Goal: Obtain resource: Download file/media

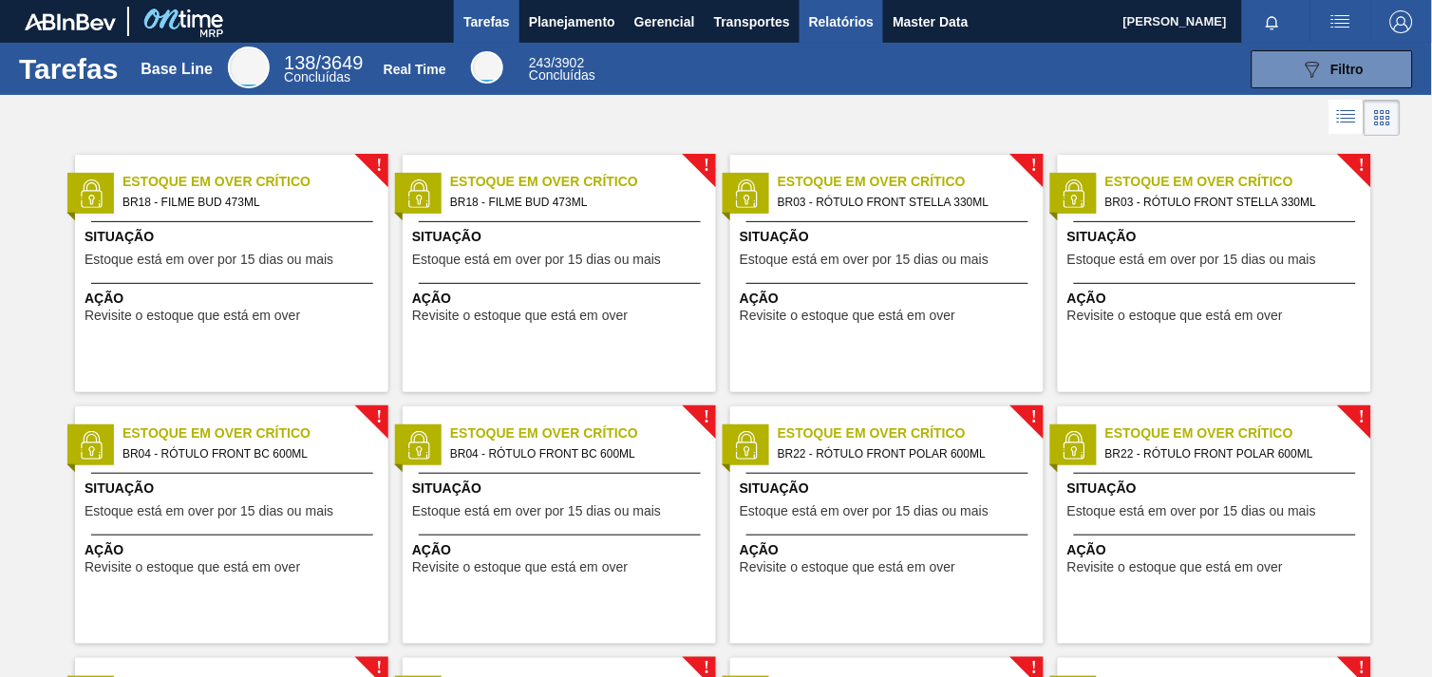
click at [826, 14] on span "Relatórios" at bounding box center [841, 21] width 65 height 23
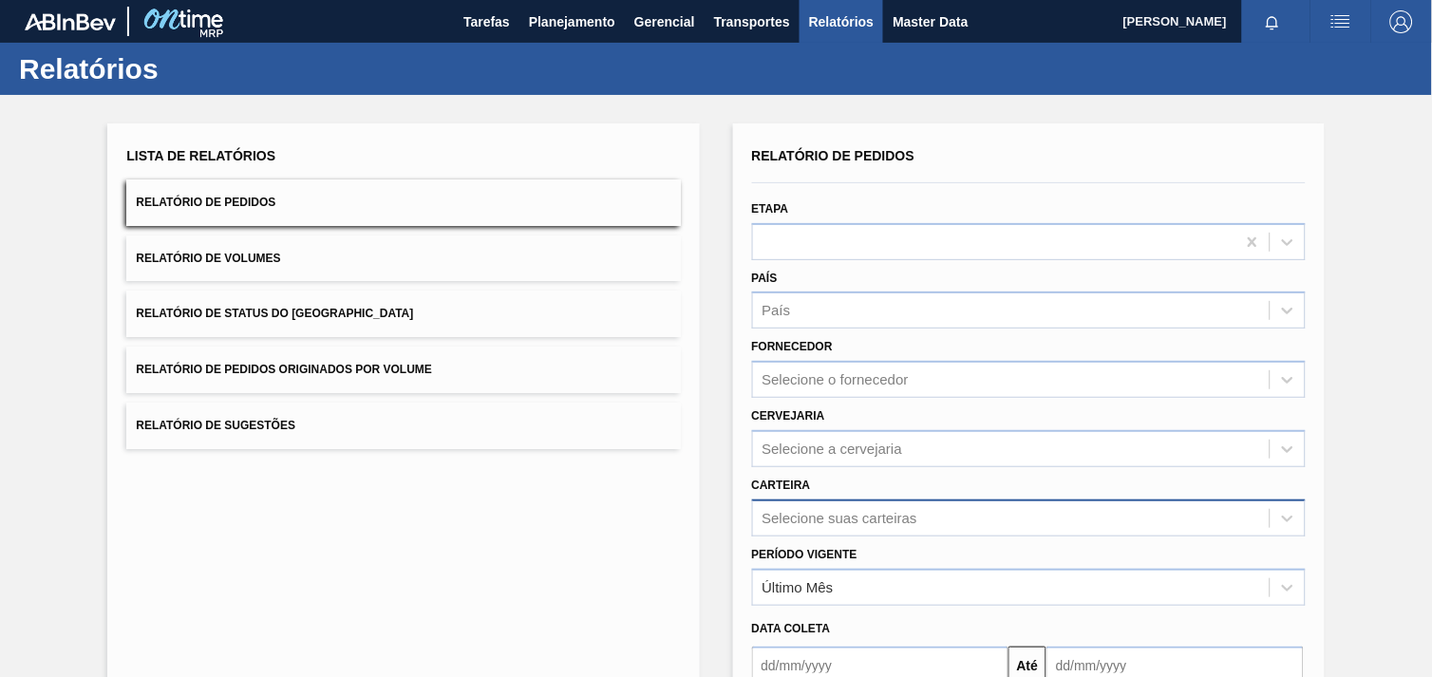
click at [874, 505] on div "Selecione suas carteiras" at bounding box center [1028, 517] width 553 height 37
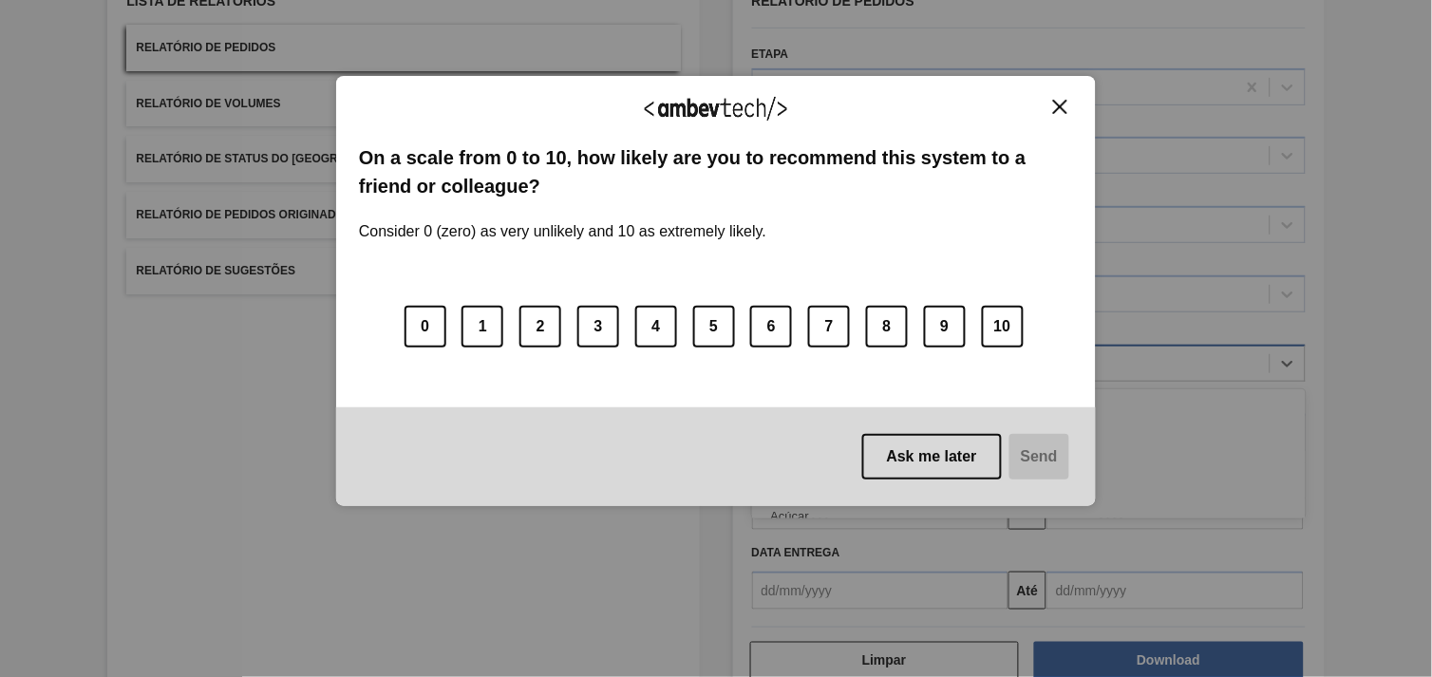
scroll to position [155, 0]
click at [934, 469] on button "Ask me later" at bounding box center [932, 457] width 140 height 46
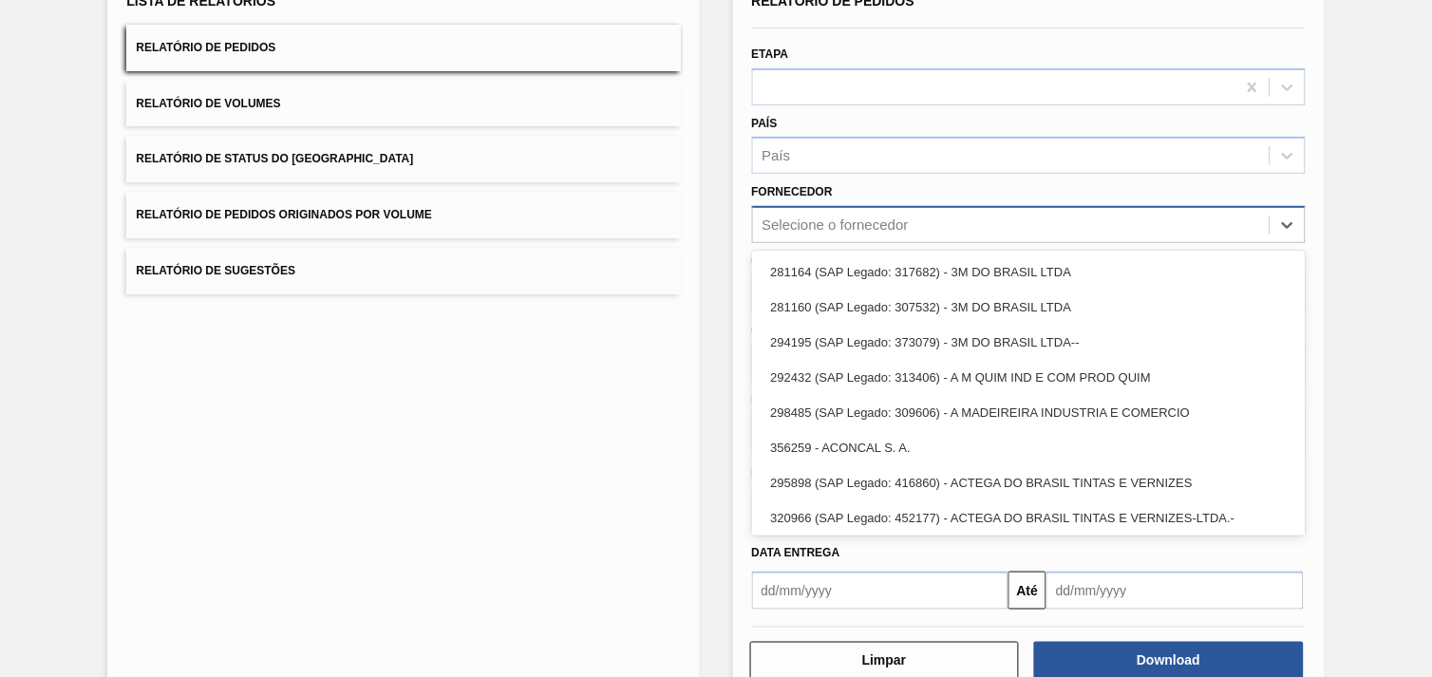
click at [831, 219] on div "Selecione o fornecedor" at bounding box center [835, 225] width 146 height 16
paste input "289877"
type input "289877"
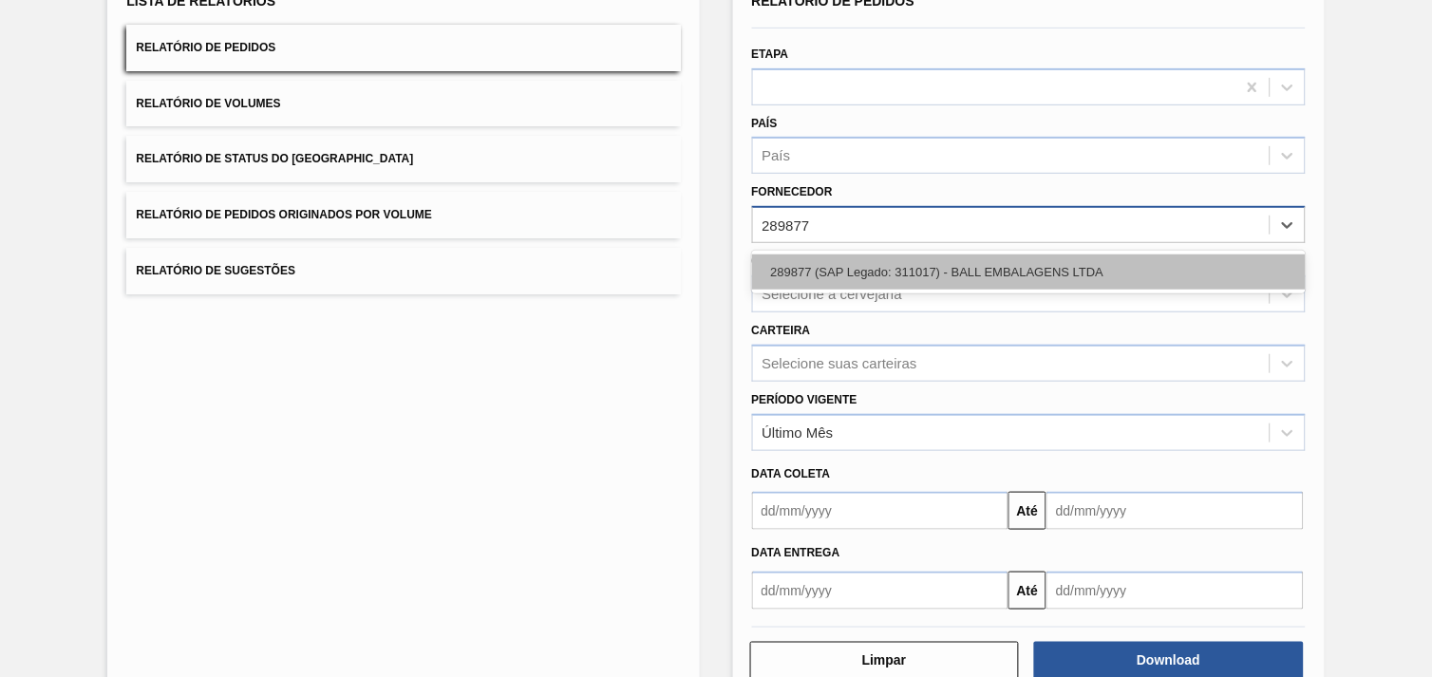
click at [862, 264] on div "289877 (SAP Legado: 311017) - BALL EMBALAGENS LTDA" at bounding box center [1028, 271] width 553 height 35
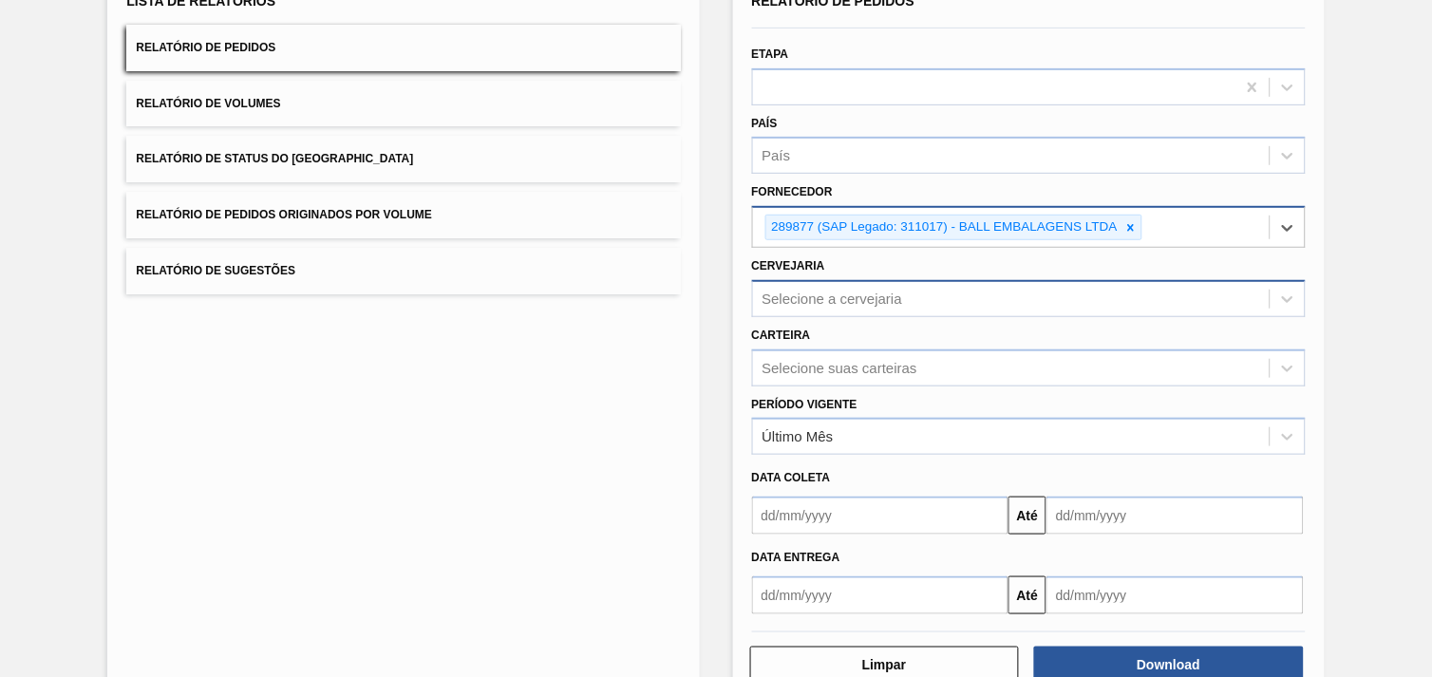
click at [861, 297] on div "Selecione a cervejaria" at bounding box center [832, 299] width 141 height 16
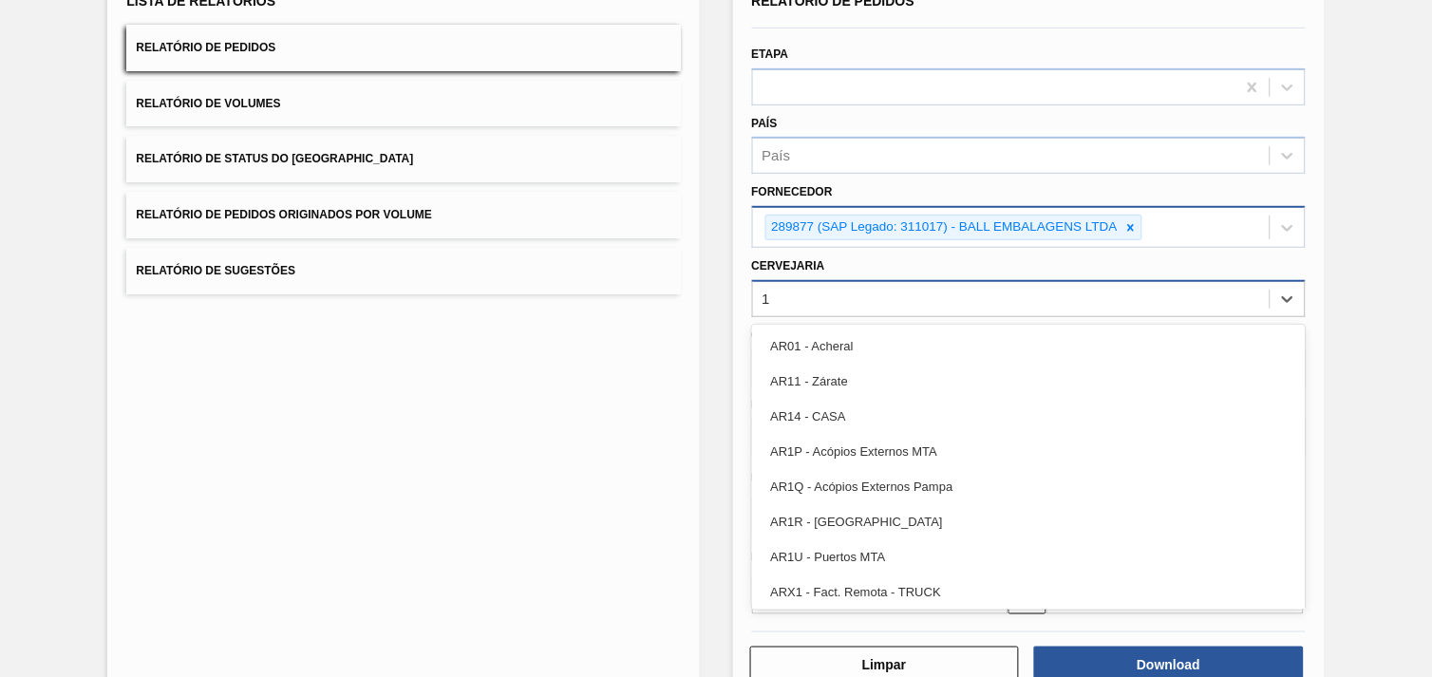
type input "17"
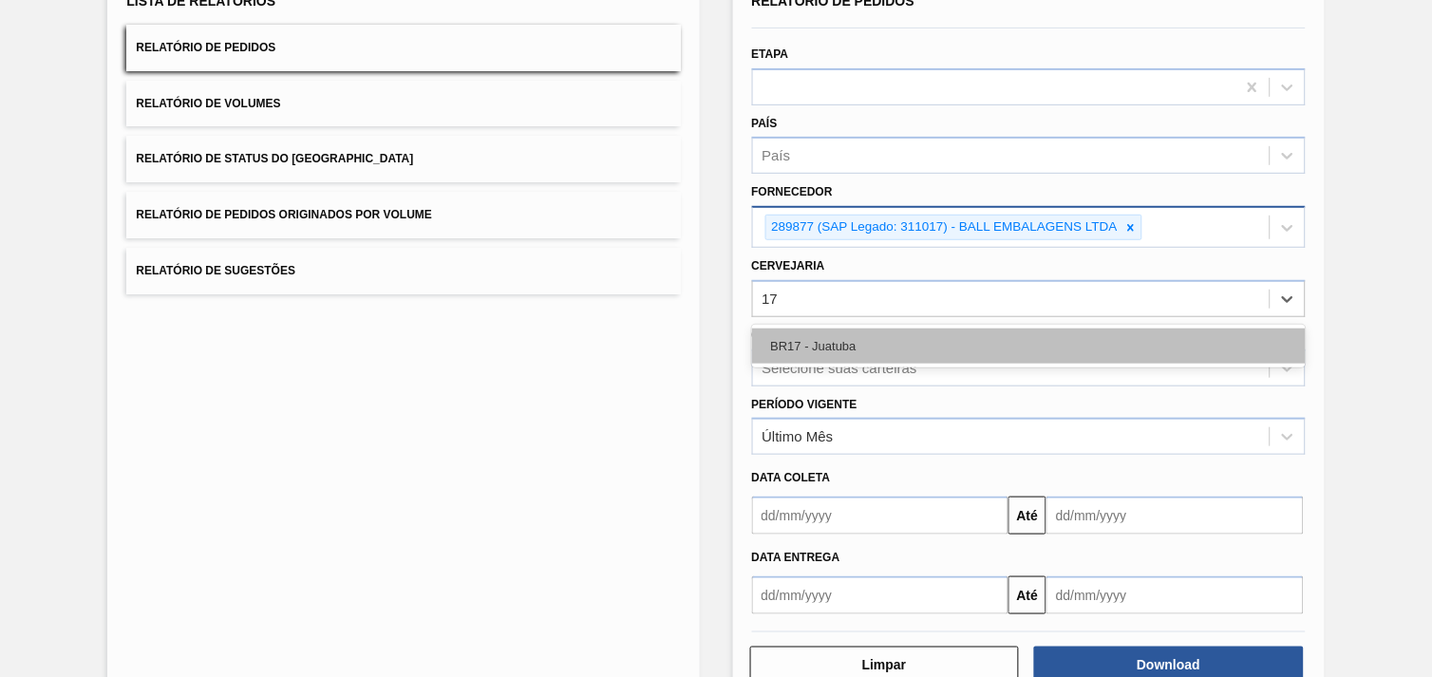
click at [871, 330] on div "BR17 - Juatuba" at bounding box center [1028, 345] width 553 height 35
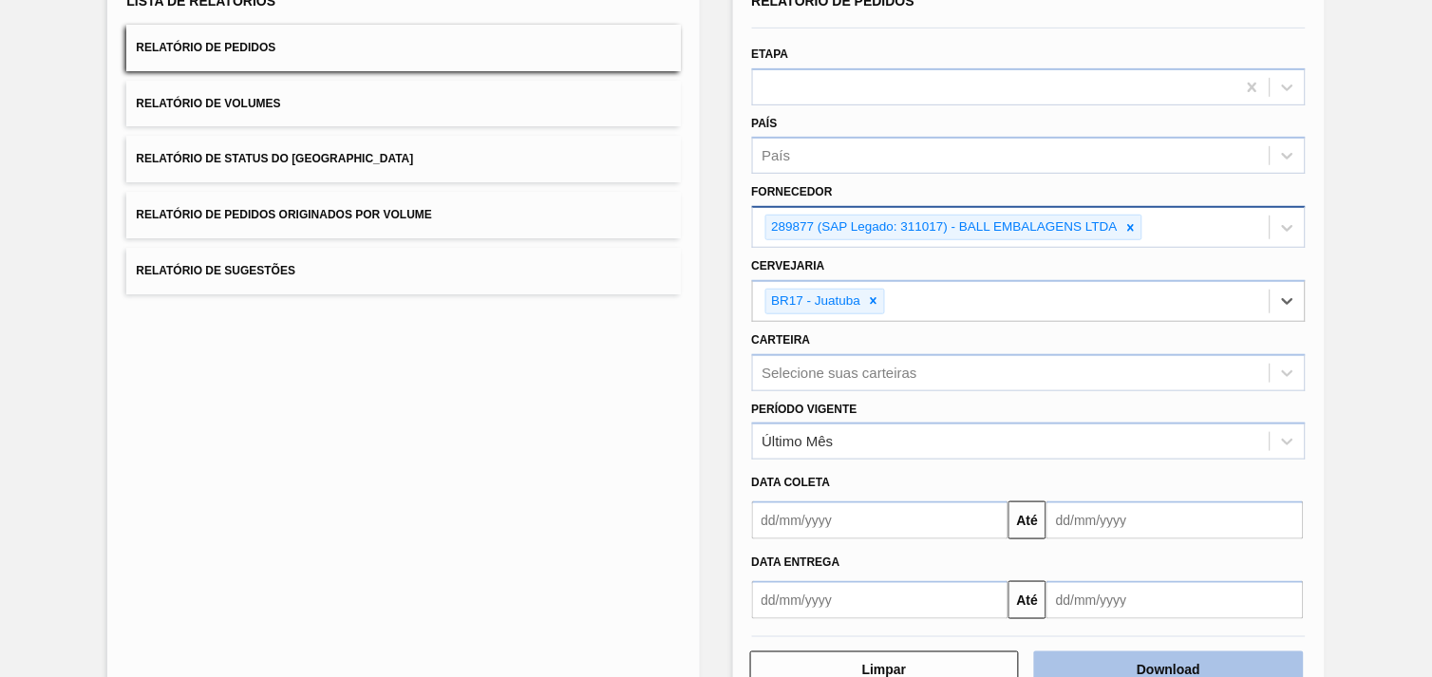
click at [1179, 663] on button "Download" at bounding box center [1169, 670] width 270 height 38
click at [1132, 221] on icon at bounding box center [1130, 227] width 13 height 13
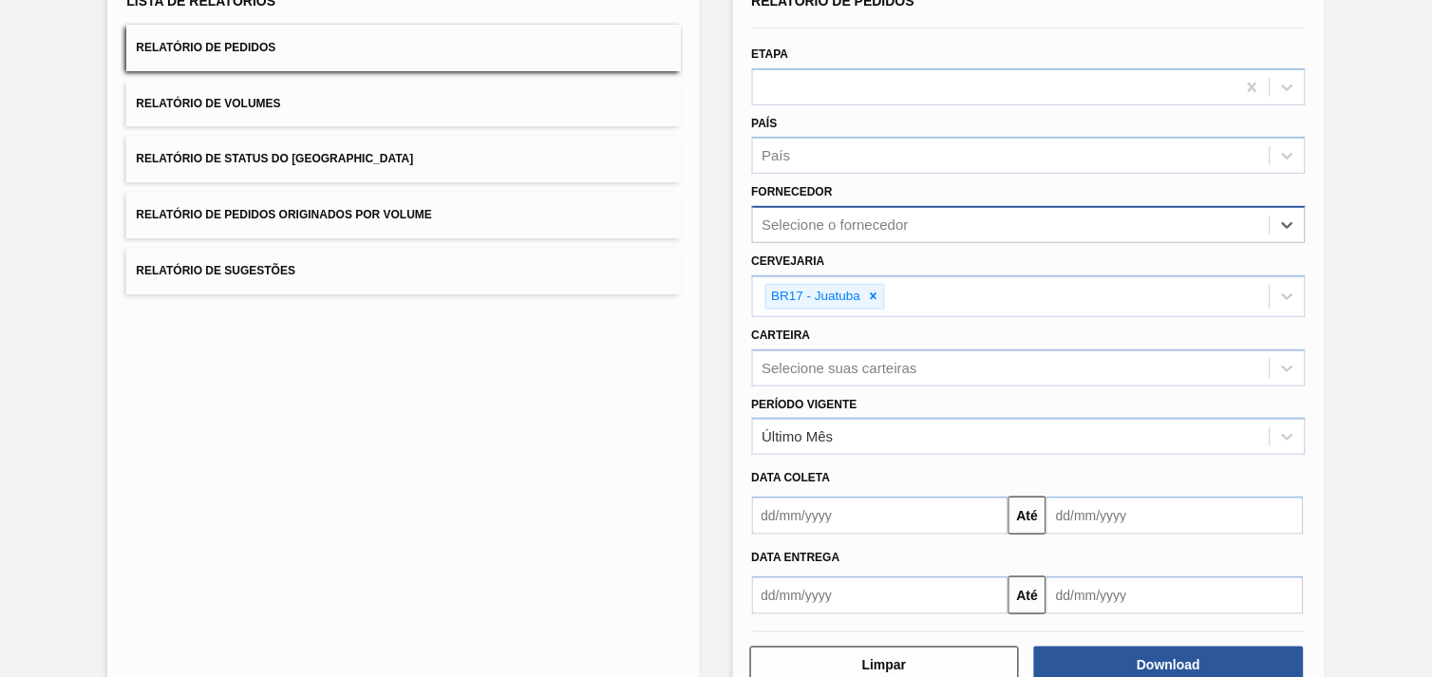
paste input "289877"
type input "289877"
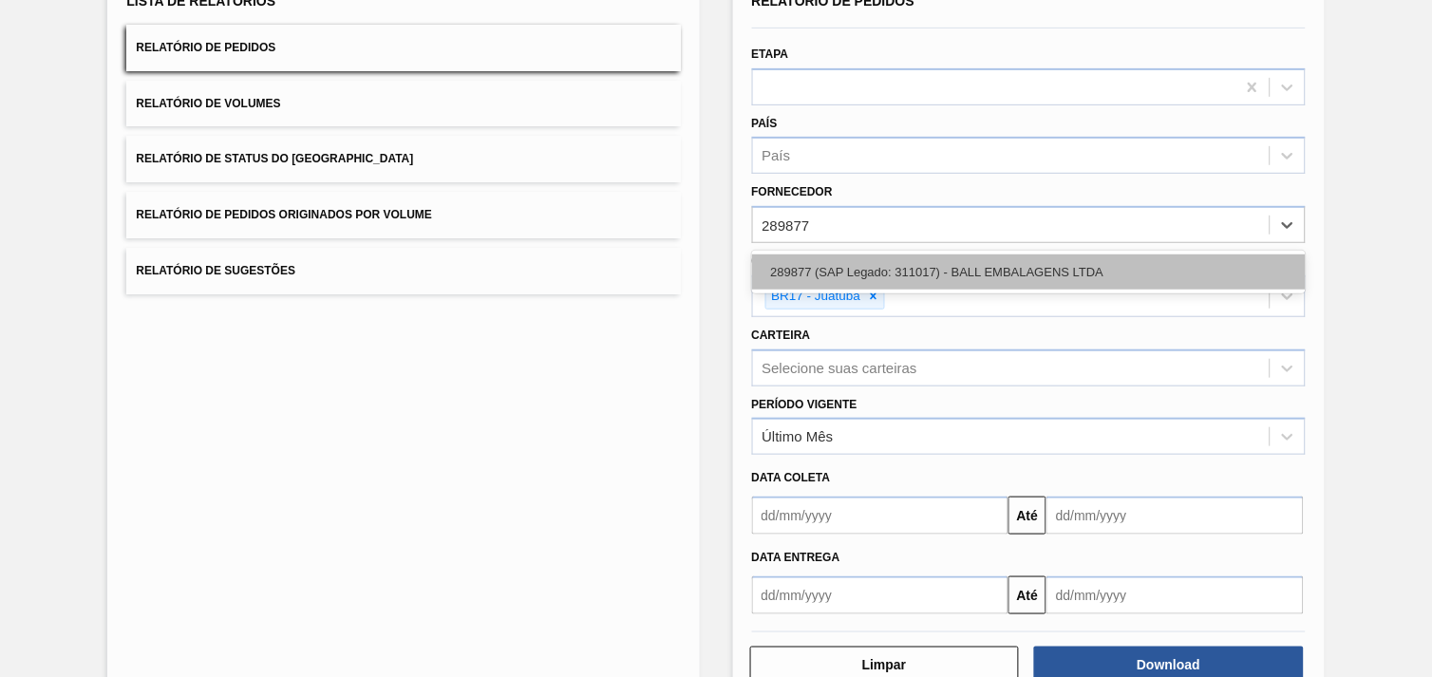
click at [935, 260] on div "289877 (SAP Legado: 311017) - BALL EMBALAGENS LTDA" at bounding box center [1028, 271] width 553 height 35
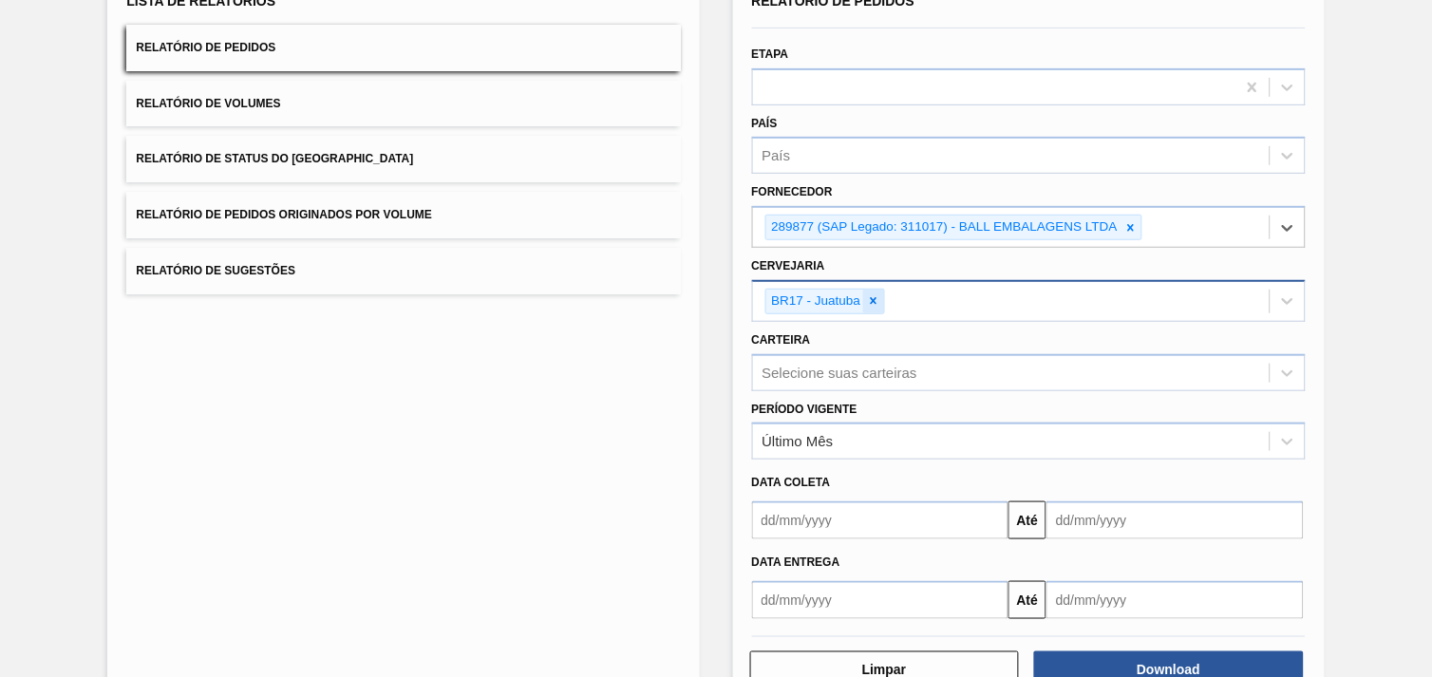
click at [874, 290] on div at bounding box center [873, 302] width 21 height 24
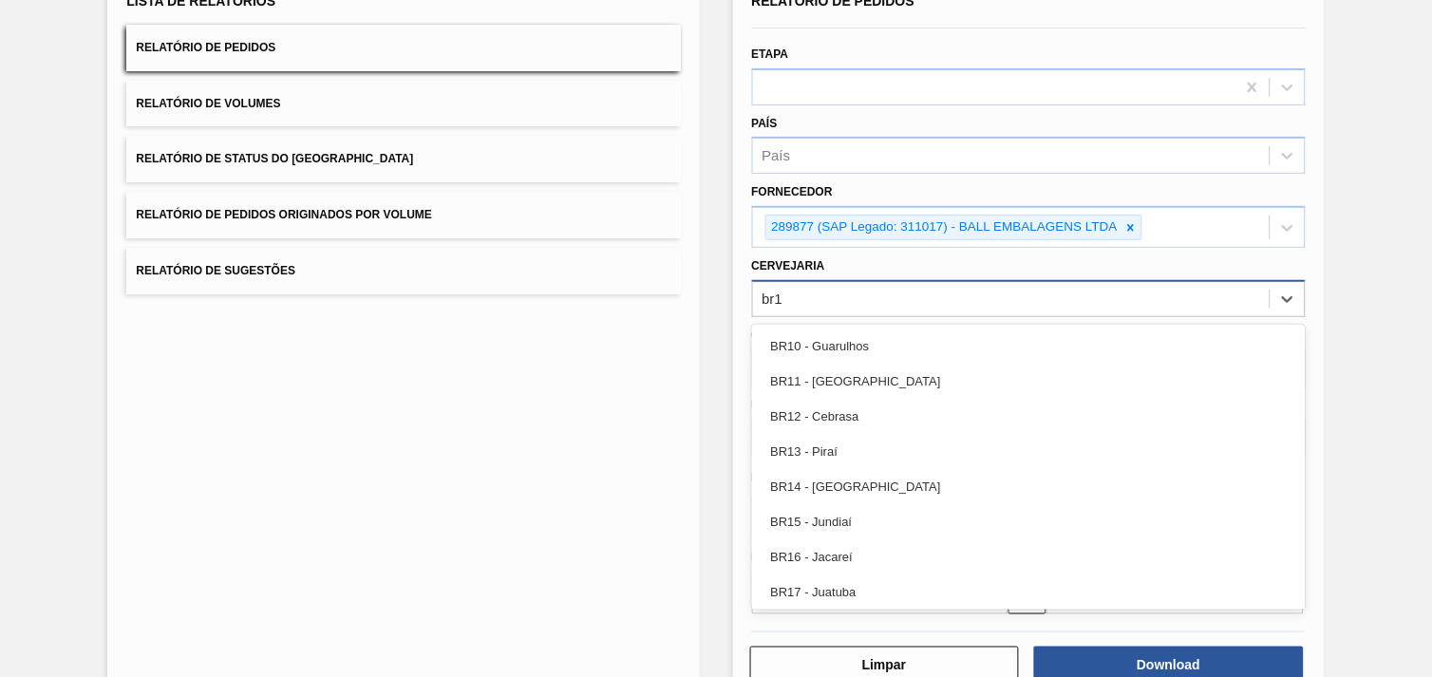
type input "br17"
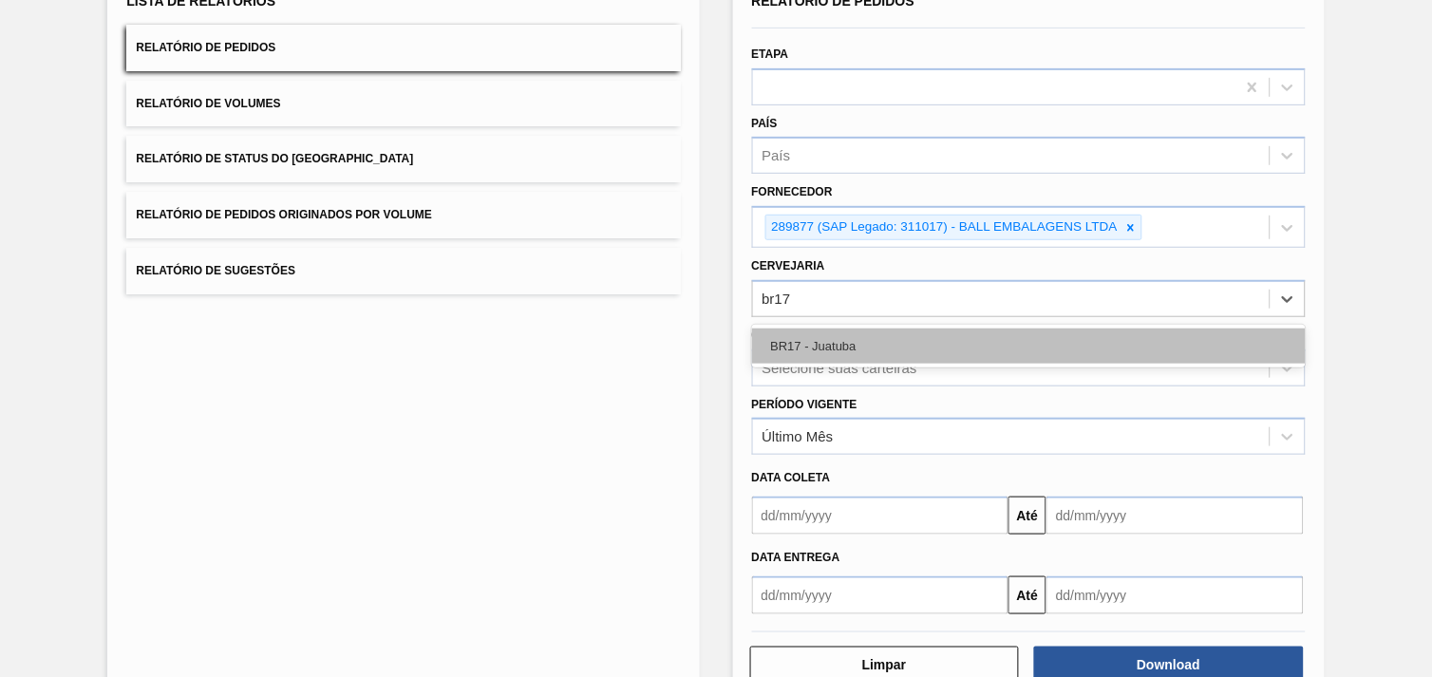
click at [887, 332] on div "BR17 - Juatuba" at bounding box center [1028, 345] width 553 height 35
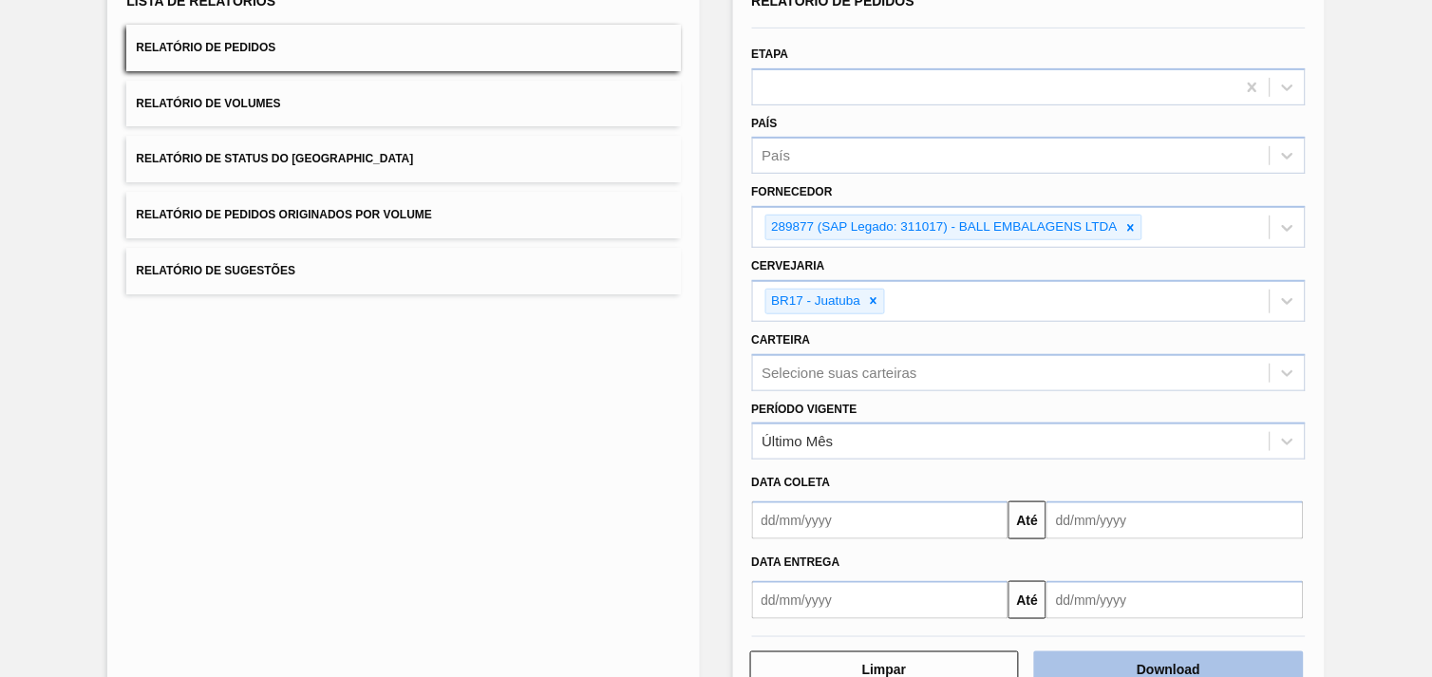
click at [1248, 660] on button "Download" at bounding box center [1169, 670] width 270 height 38
click at [1184, 653] on button "Download" at bounding box center [1169, 670] width 270 height 38
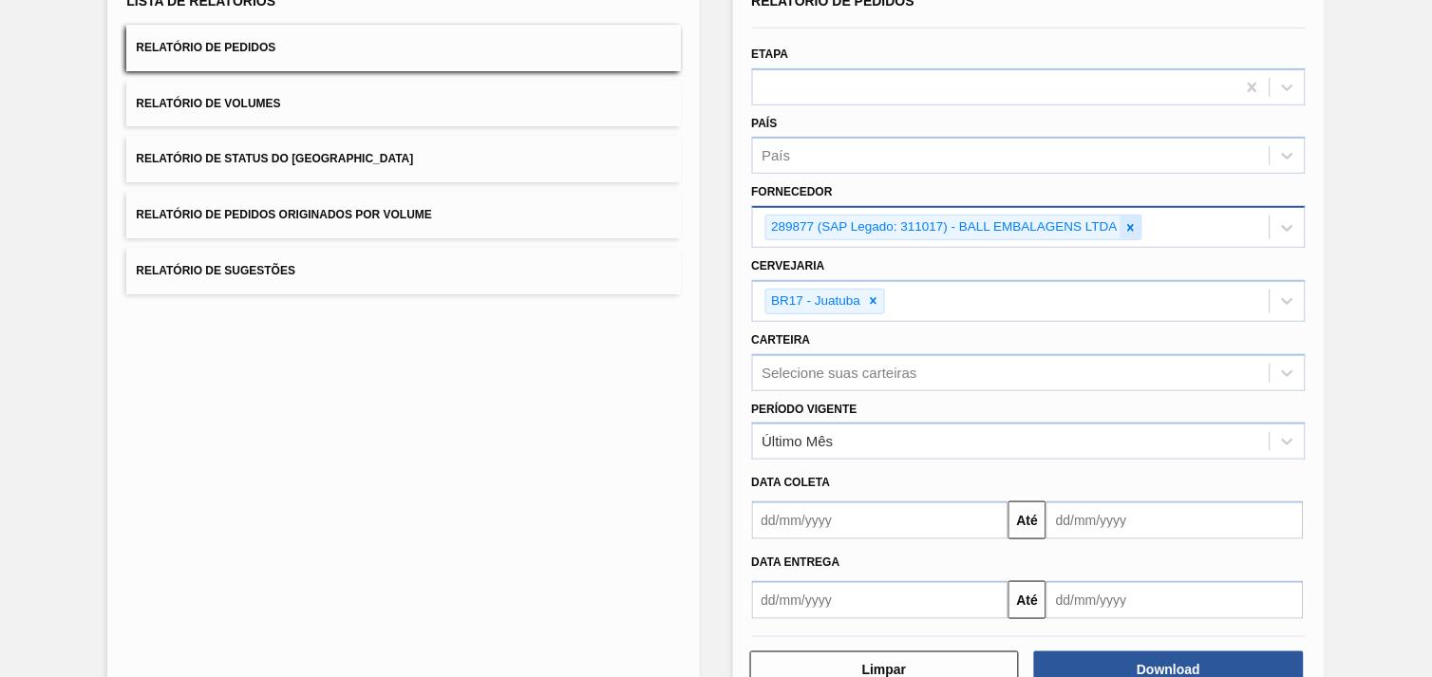
click at [1120, 220] on div at bounding box center [1130, 228] width 21 height 24
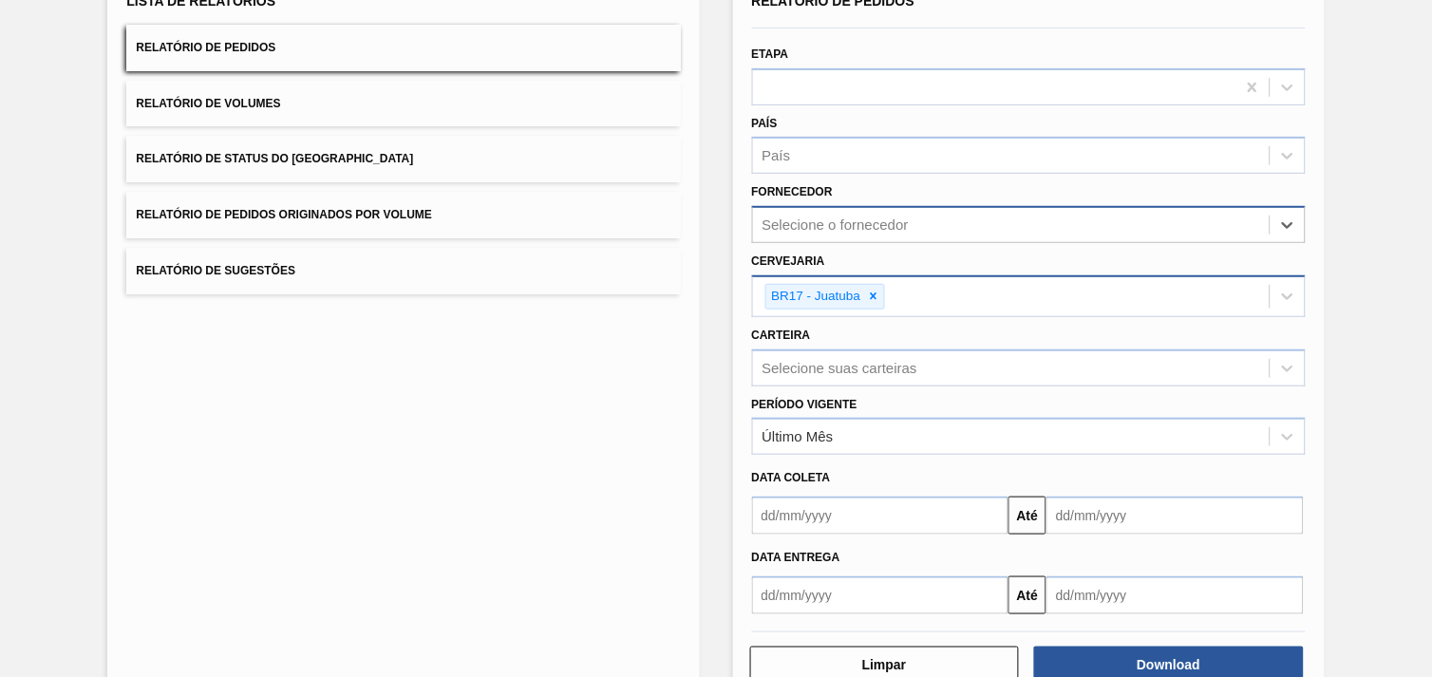
drag, startPoint x: 875, startPoint y: 291, endPoint x: 816, endPoint y: 272, distance: 61.6
click at [874, 293] on icon at bounding box center [874, 296] width 7 height 7
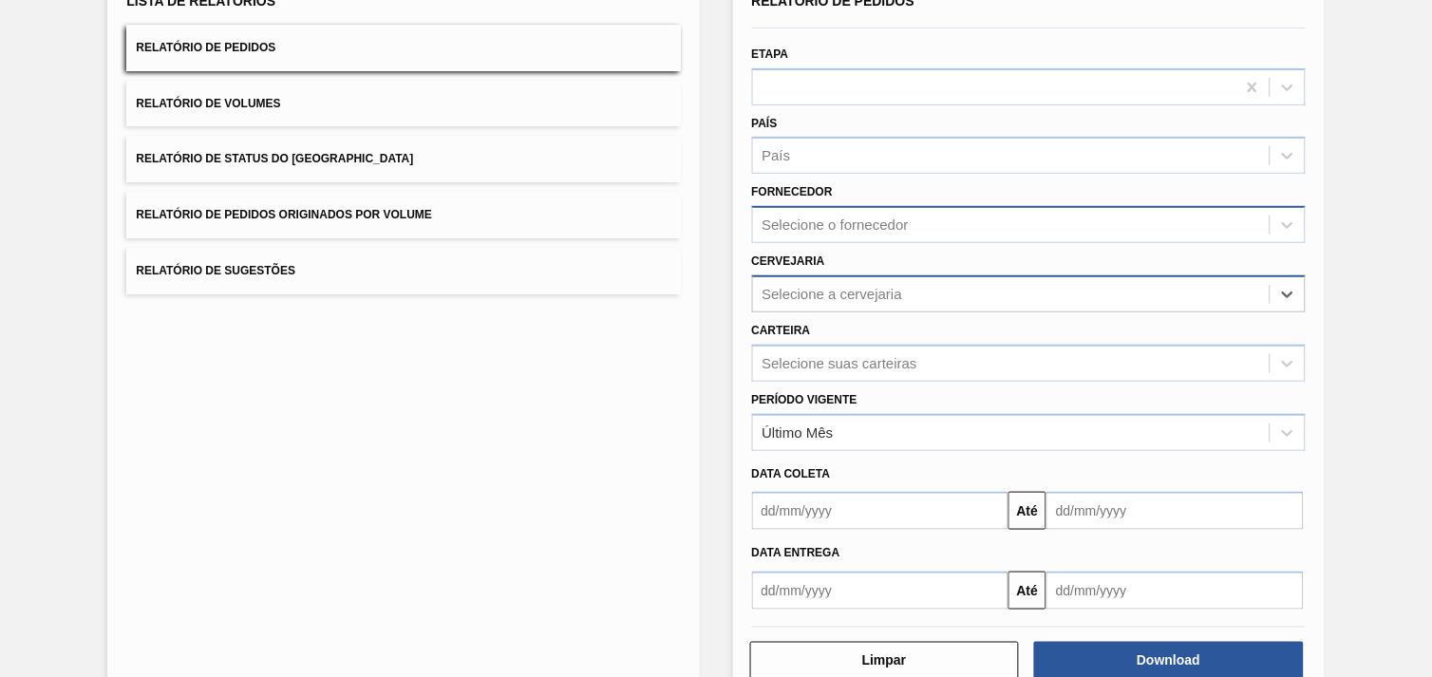
click at [834, 288] on div "Selecione a cervejaria" at bounding box center [832, 294] width 141 height 16
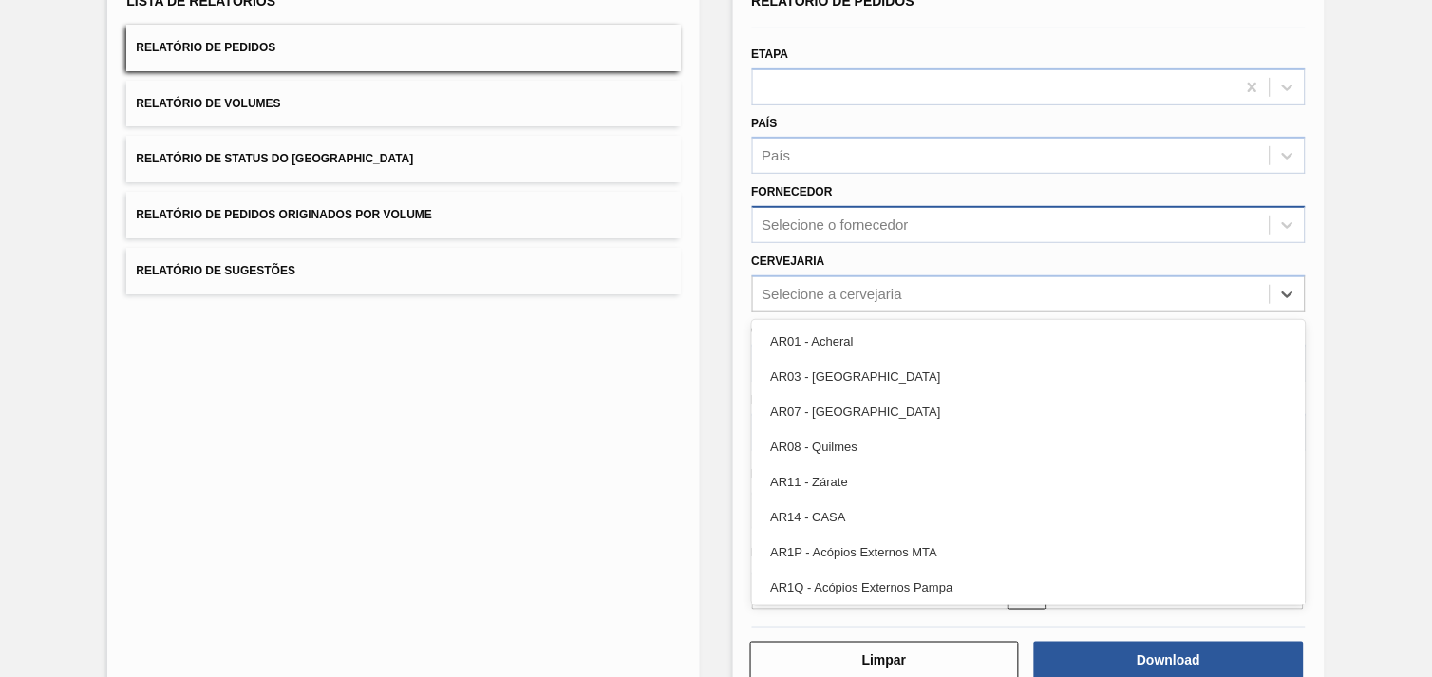
click at [836, 231] on div "Selecione o fornecedor" at bounding box center [1011, 226] width 516 height 28
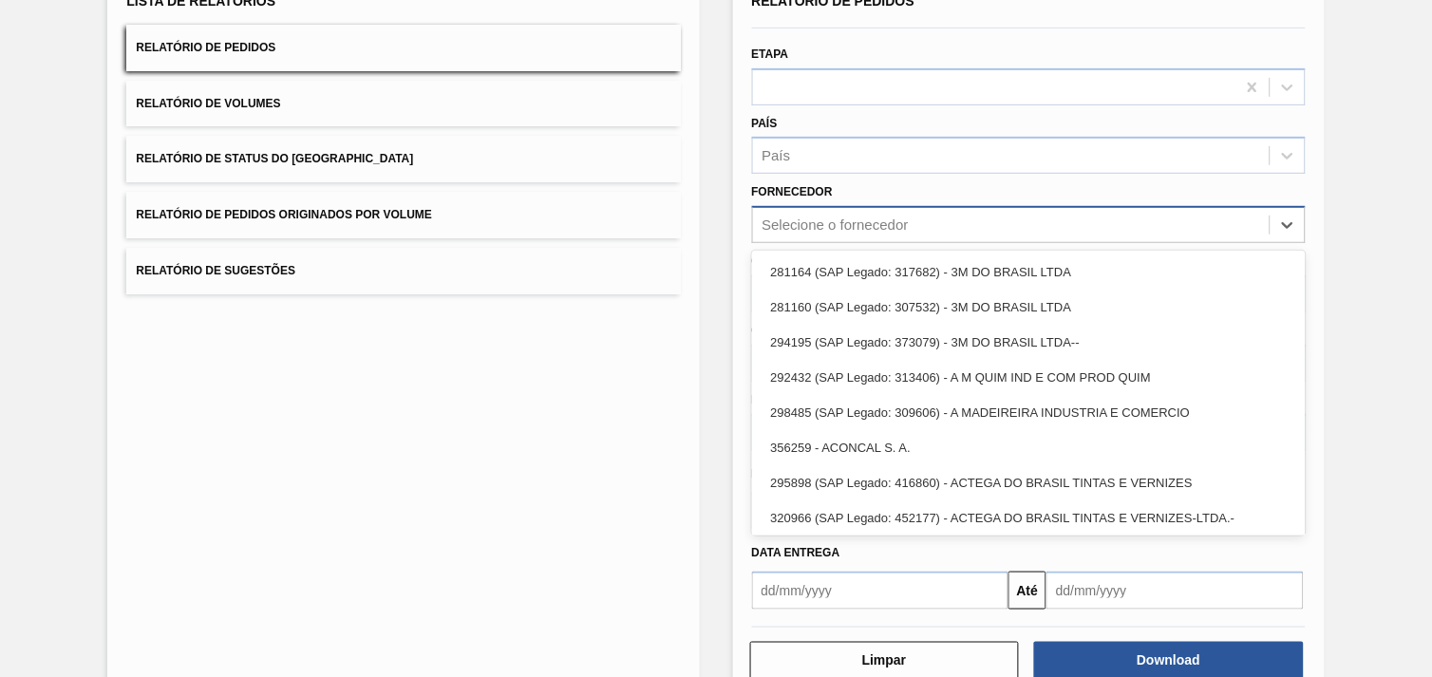
paste input "320622"
type input "320622"
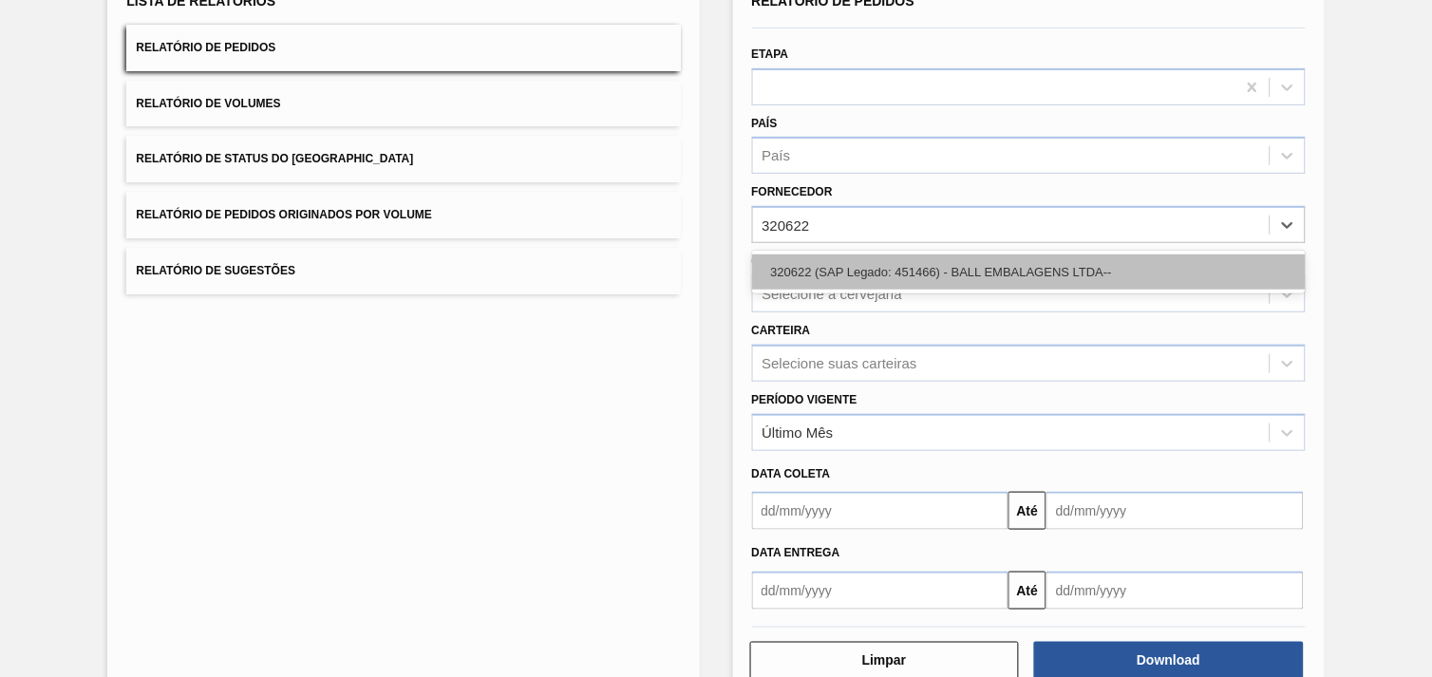
click at [850, 272] on div "320622 (SAP Legado: 451466) - BALL EMBALAGENS LTDA--" at bounding box center [1028, 271] width 553 height 35
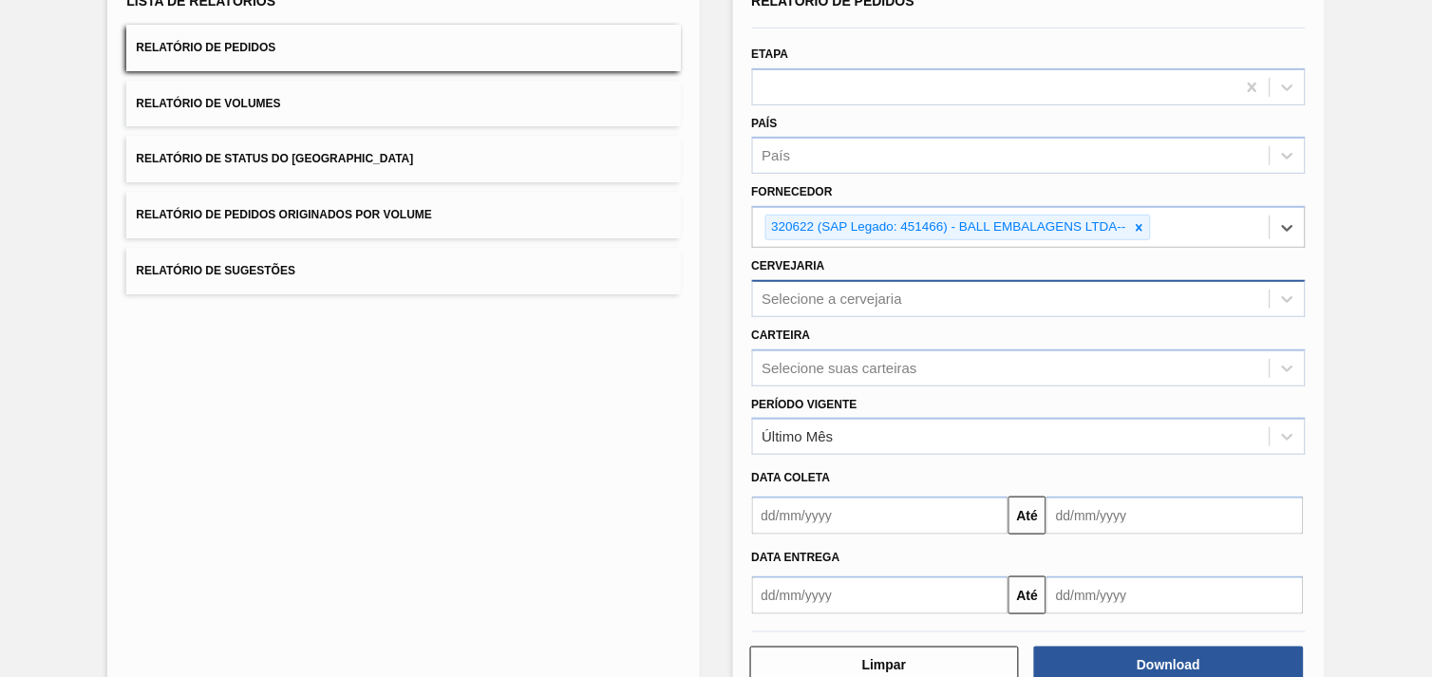
click at [831, 300] on div "Selecione a cervejaria" at bounding box center [832, 299] width 141 height 16
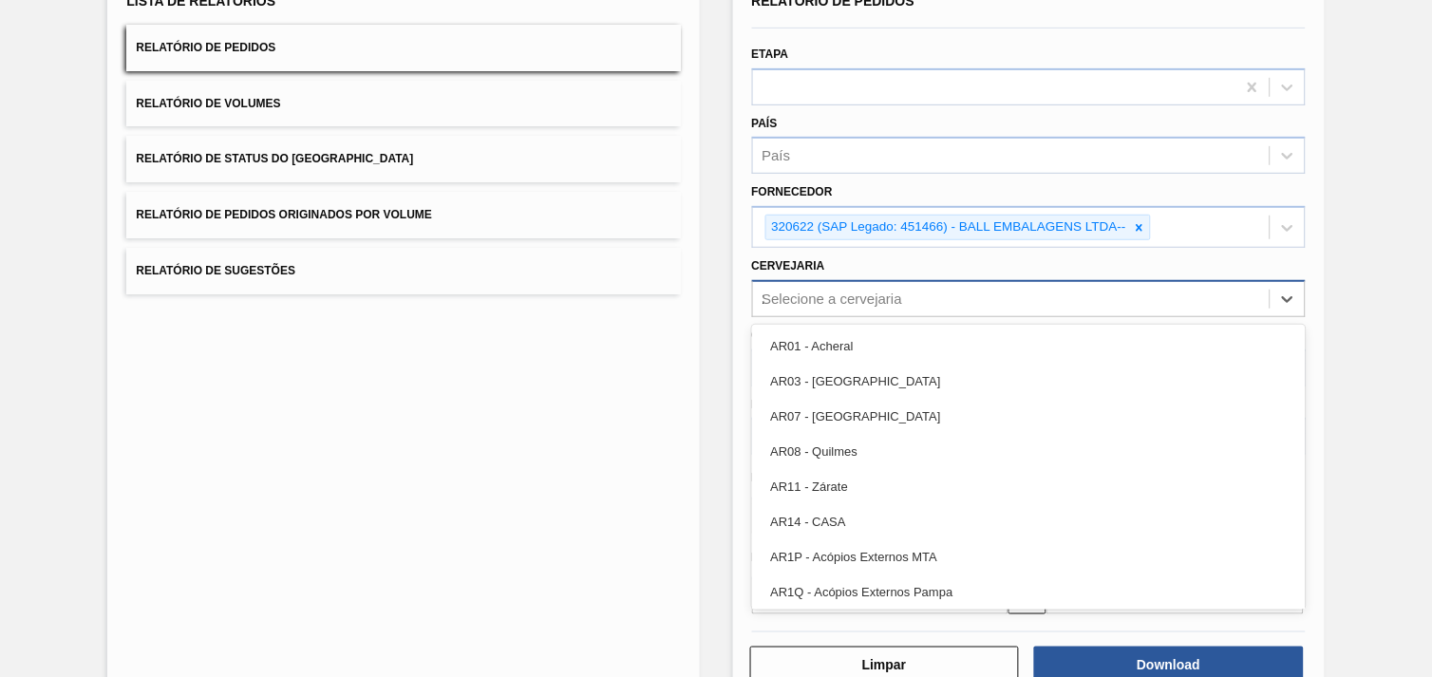
type input "28"
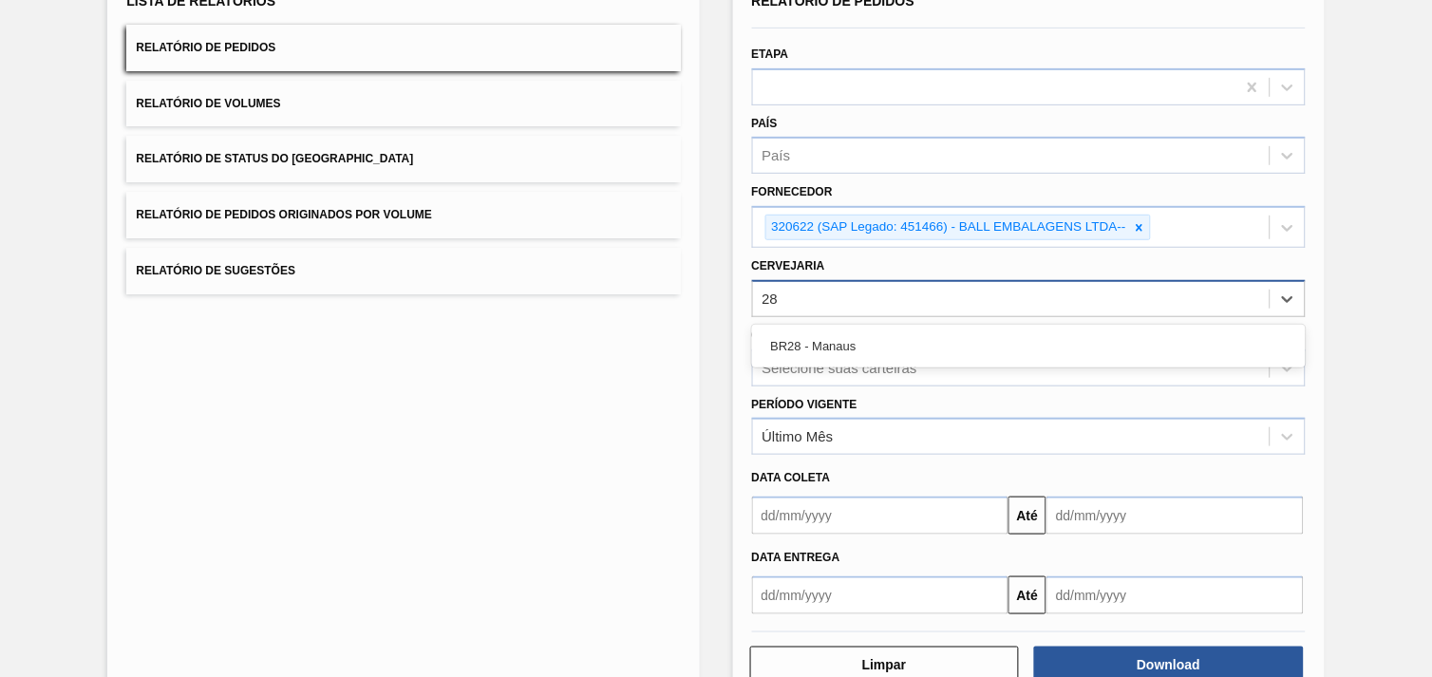
click at [896, 363] on div "BR28 - Manaus" at bounding box center [1028, 346] width 553 height 43
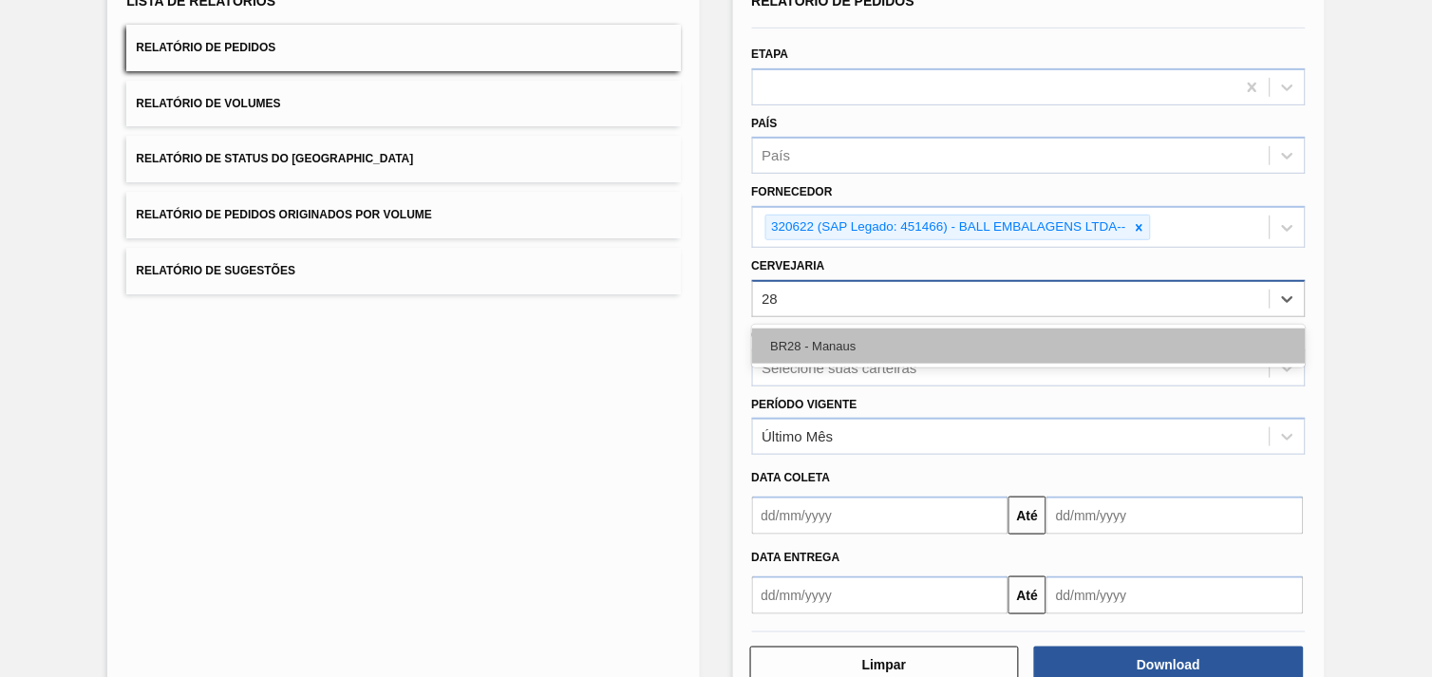
click at [891, 348] on div "BR28 - Manaus" at bounding box center [1028, 345] width 553 height 35
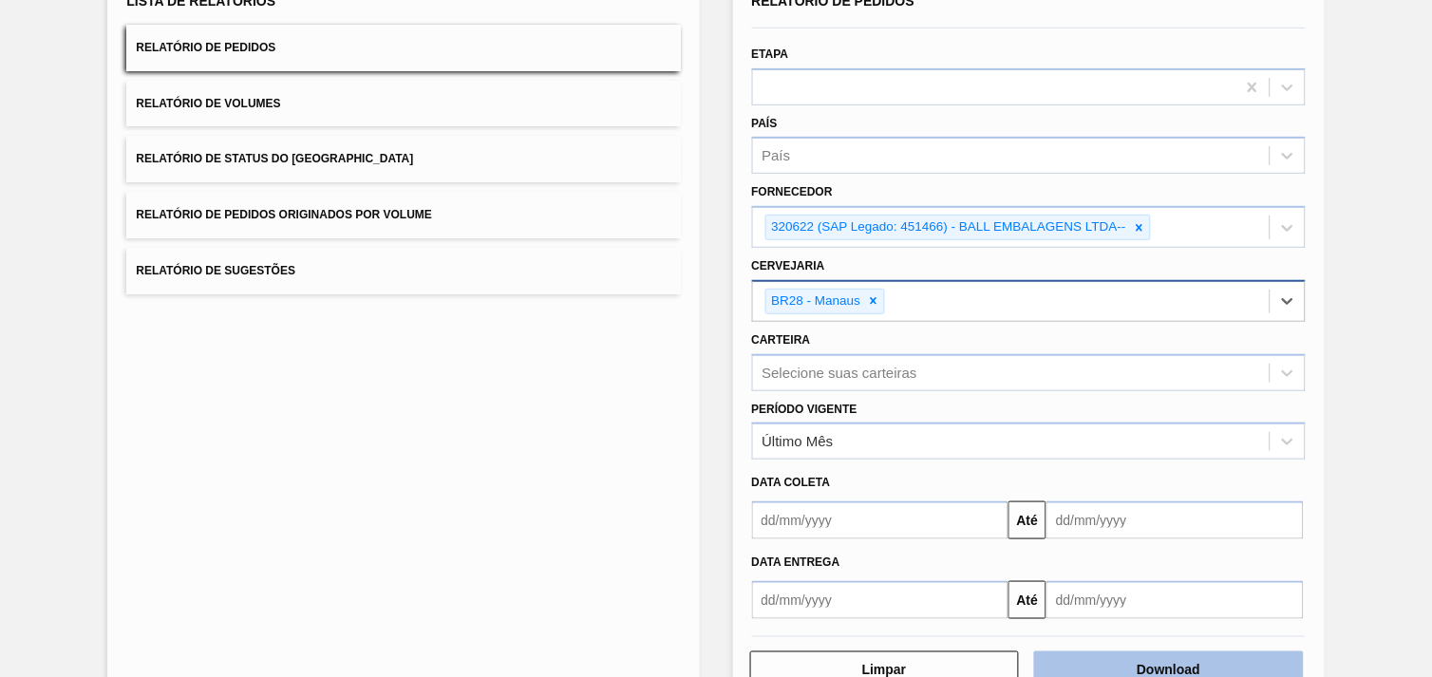
click at [1189, 657] on button "Download" at bounding box center [1169, 670] width 270 height 38
